Goal: Task Accomplishment & Management: Use online tool/utility

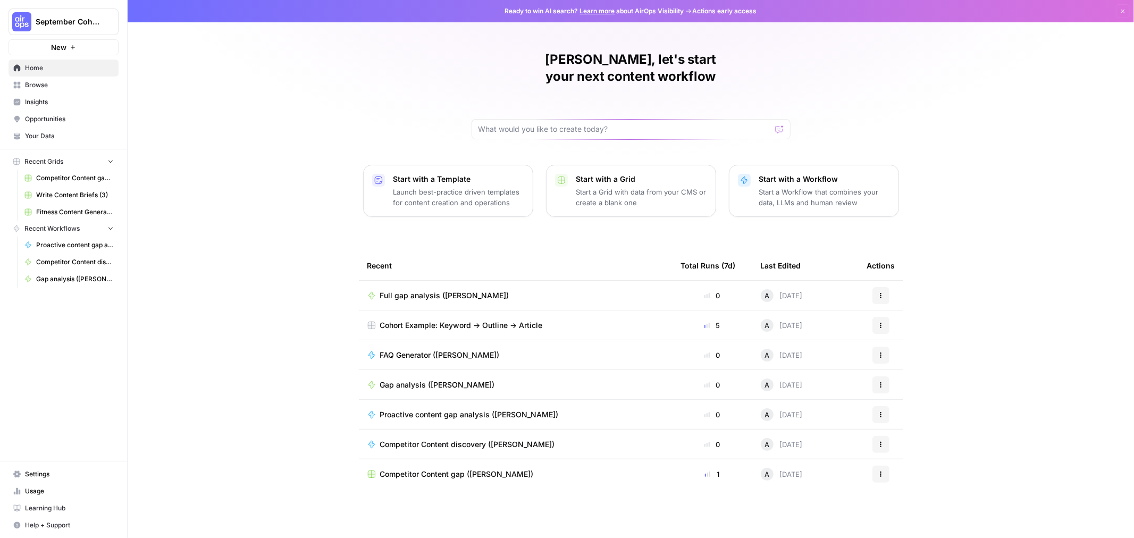
click at [425, 174] on p "Start with a Template" at bounding box center [458, 179] width 131 height 11
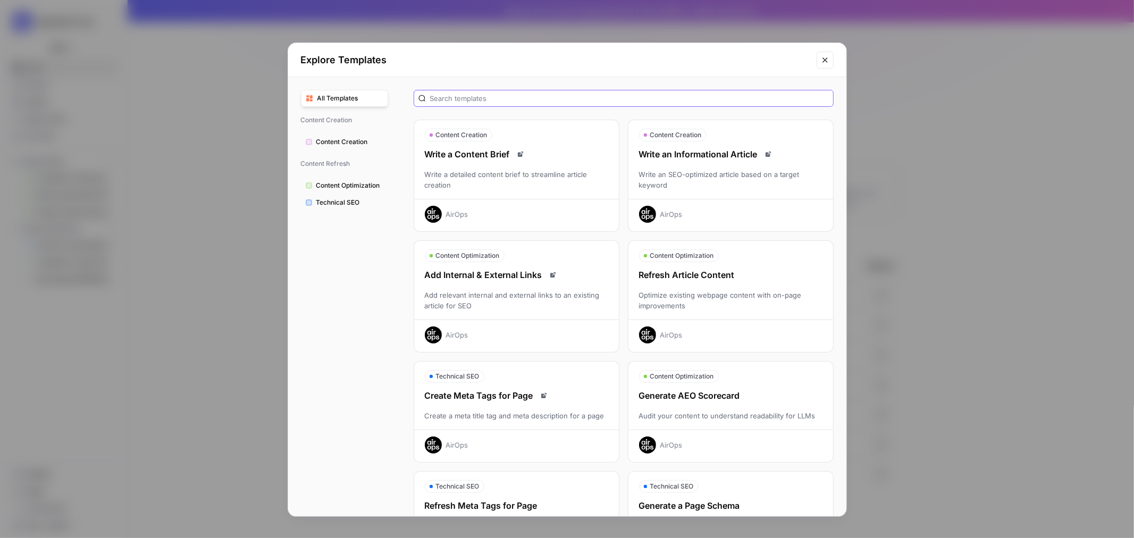
click at [451, 97] on input "text" at bounding box center [629, 98] width 399 height 11
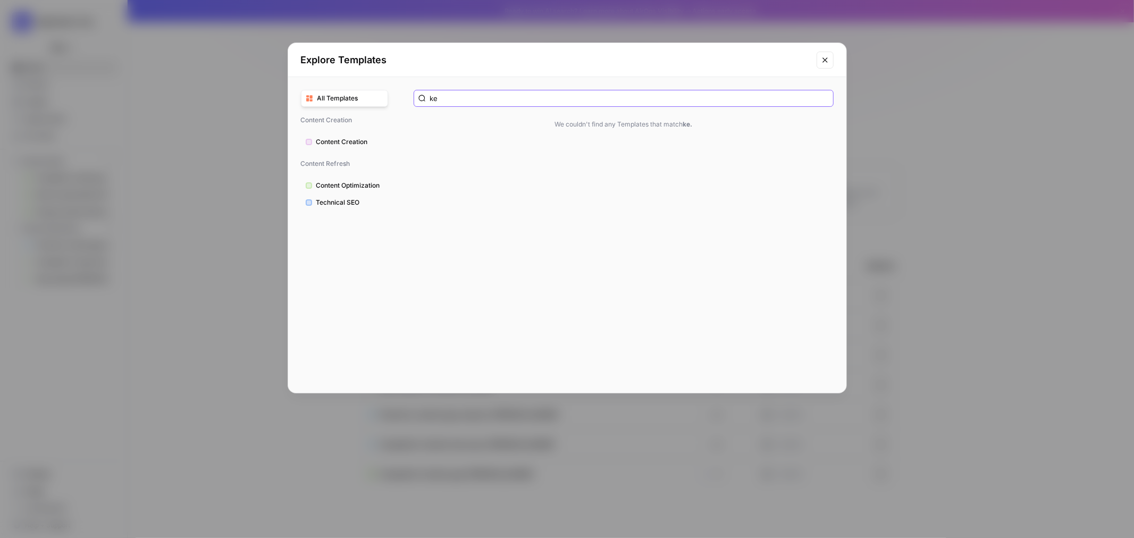
type input "k"
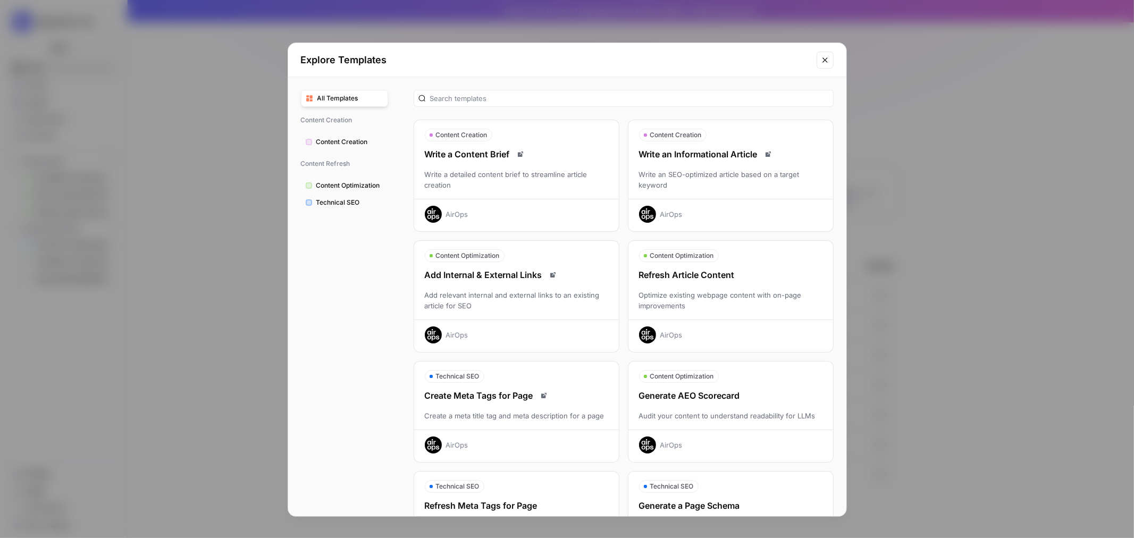
click at [828, 64] on icon "Close modal" at bounding box center [825, 60] width 9 height 9
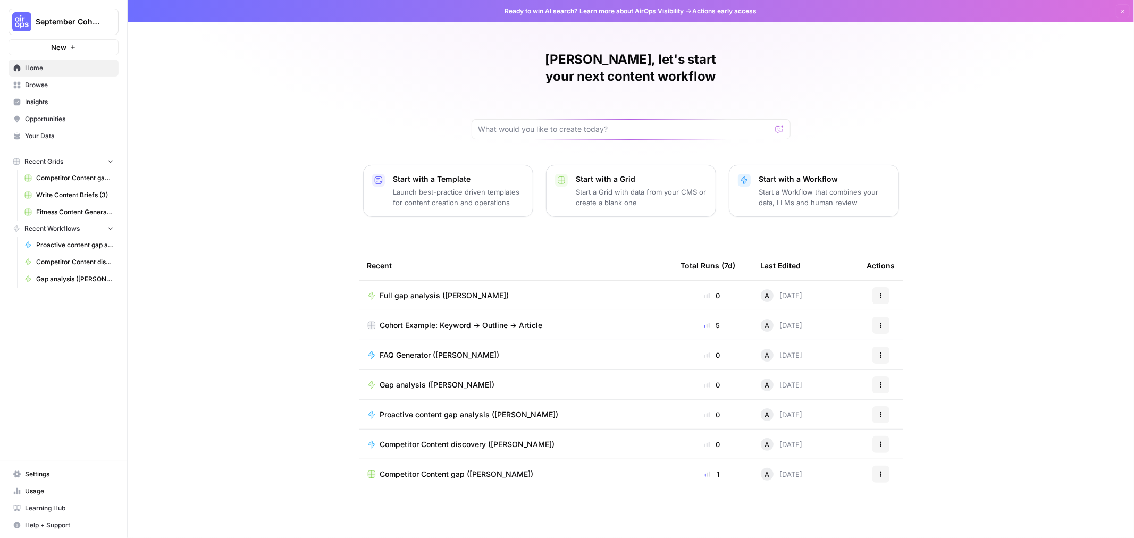
click at [825, 187] on p "Start a Workflow that combines your data, LLMs and human review" at bounding box center [824, 197] width 131 height 21
